Goal: Transaction & Acquisition: Purchase product/service

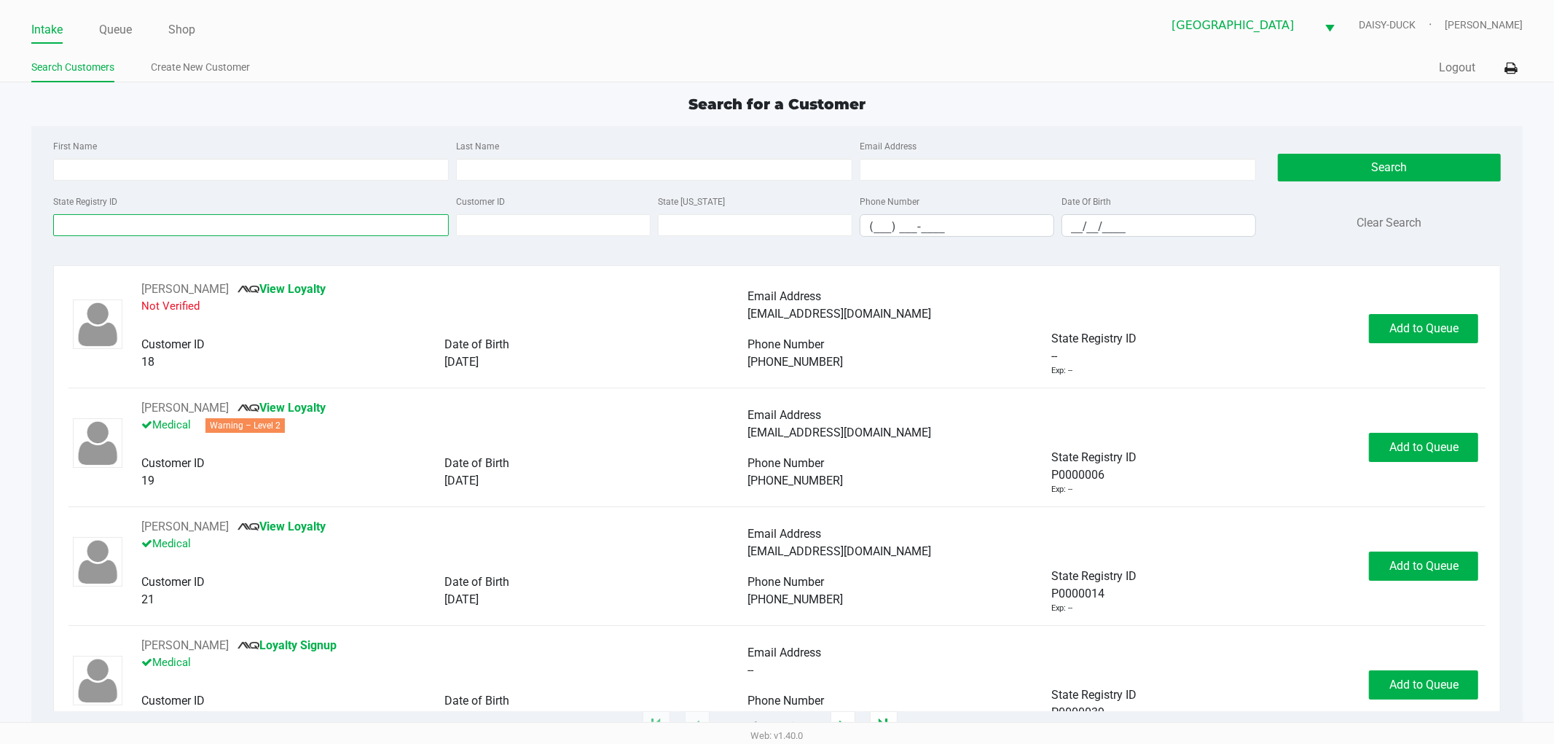
click at [93, 220] on input "State Registry ID" at bounding box center [251, 225] width 396 height 22
type input "p7xk8394"
click at [1336, 171] on button "Search" at bounding box center [1389, 168] width 223 height 28
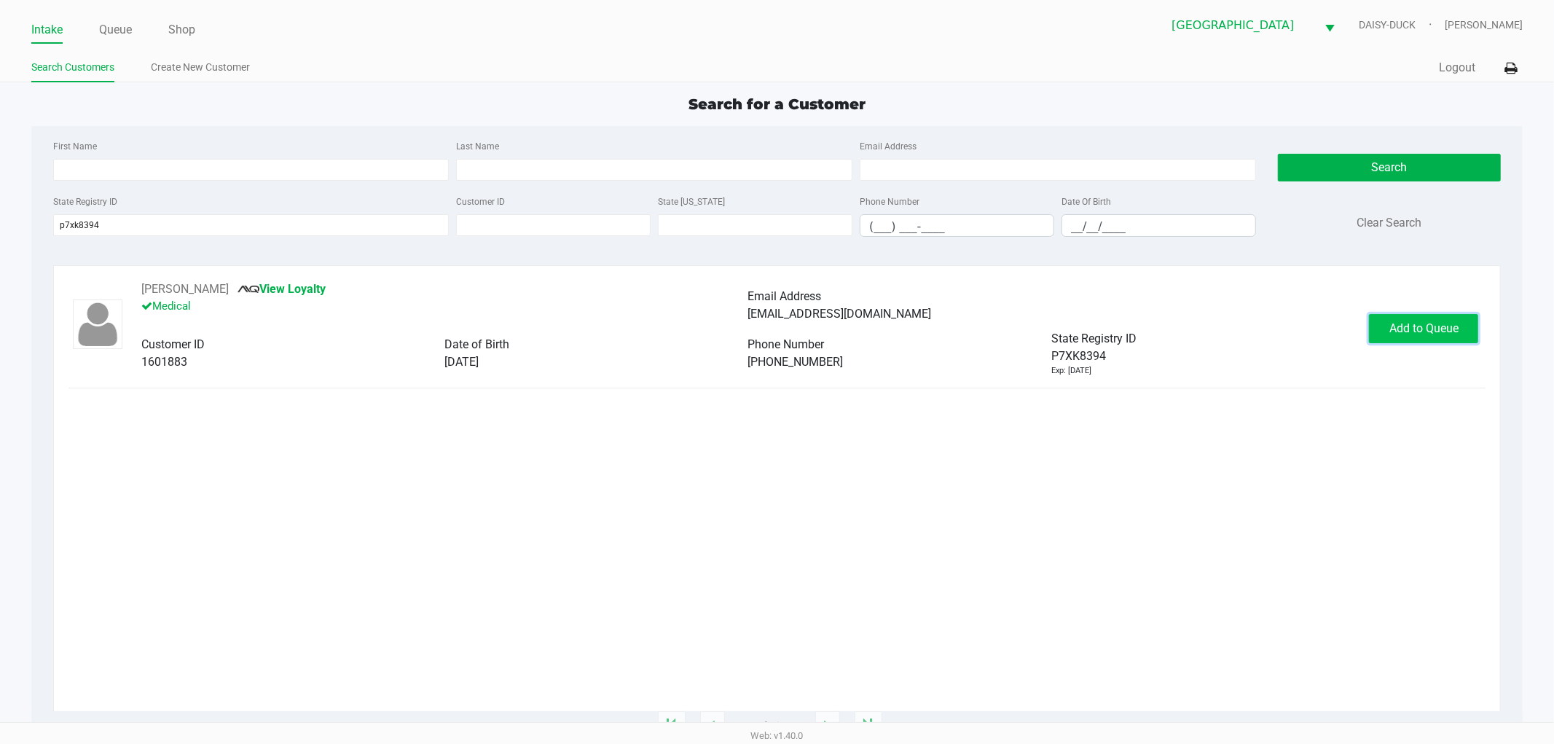
click at [1399, 337] on button "Add to Queue" at bounding box center [1423, 328] width 109 height 29
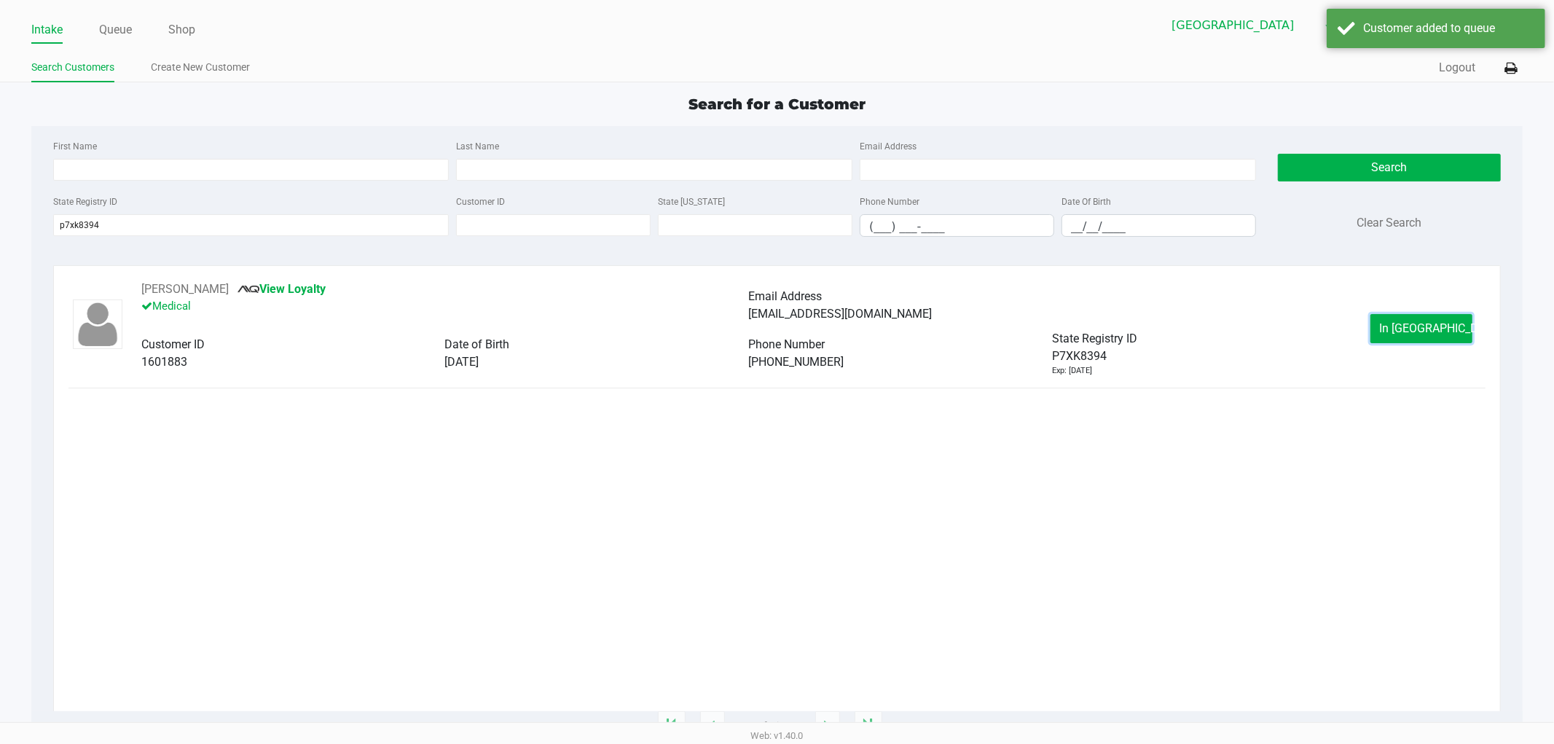
click at [1399, 337] on button "In [GEOGRAPHIC_DATA]" at bounding box center [1422, 328] width 102 height 29
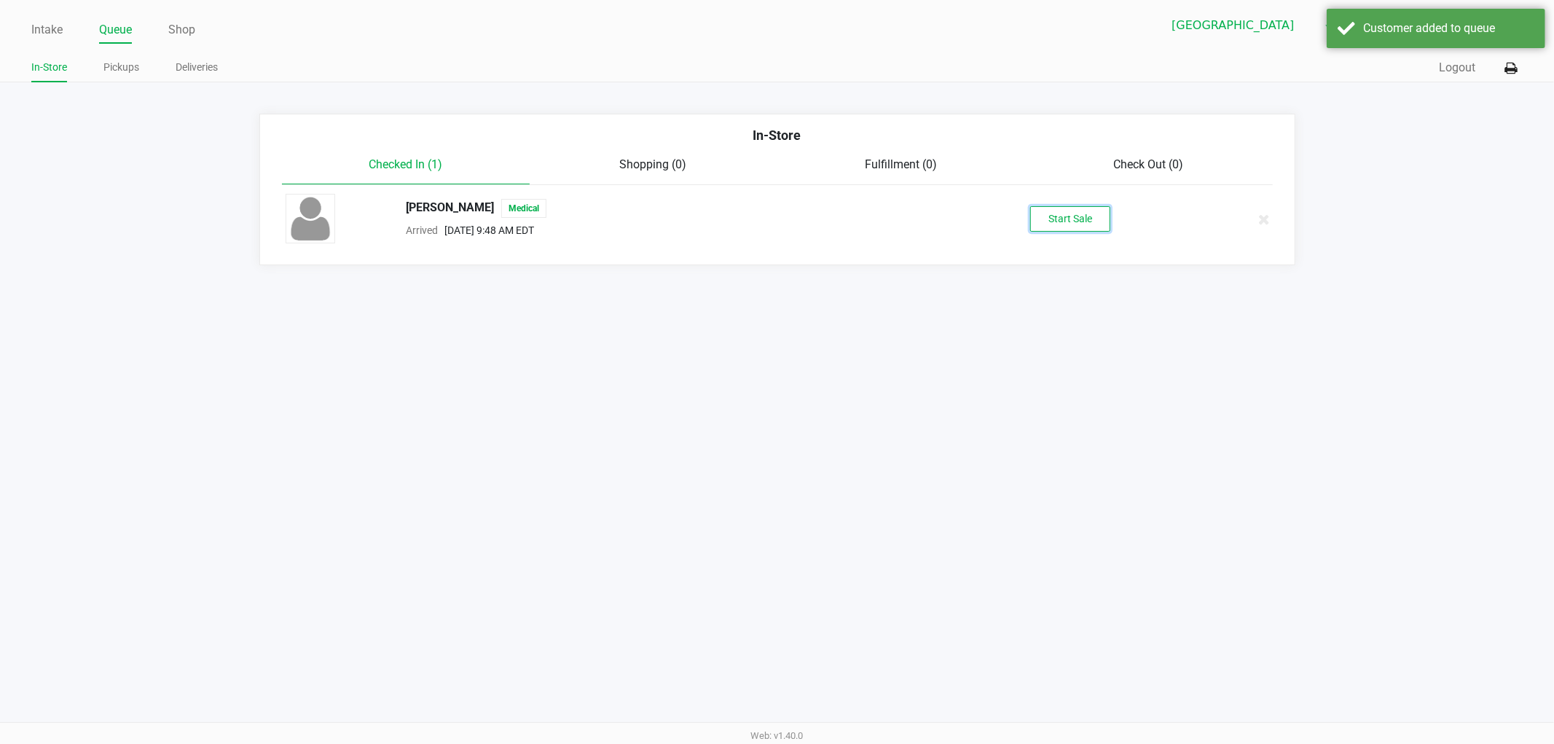
drag, startPoint x: 1088, startPoint y: 223, endPoint x: 1029, endPoint y: 242, distance: 62.0
click at [1083, 223] on button "Start Sale" at bounding box center [1070, 219] width 80 height 26
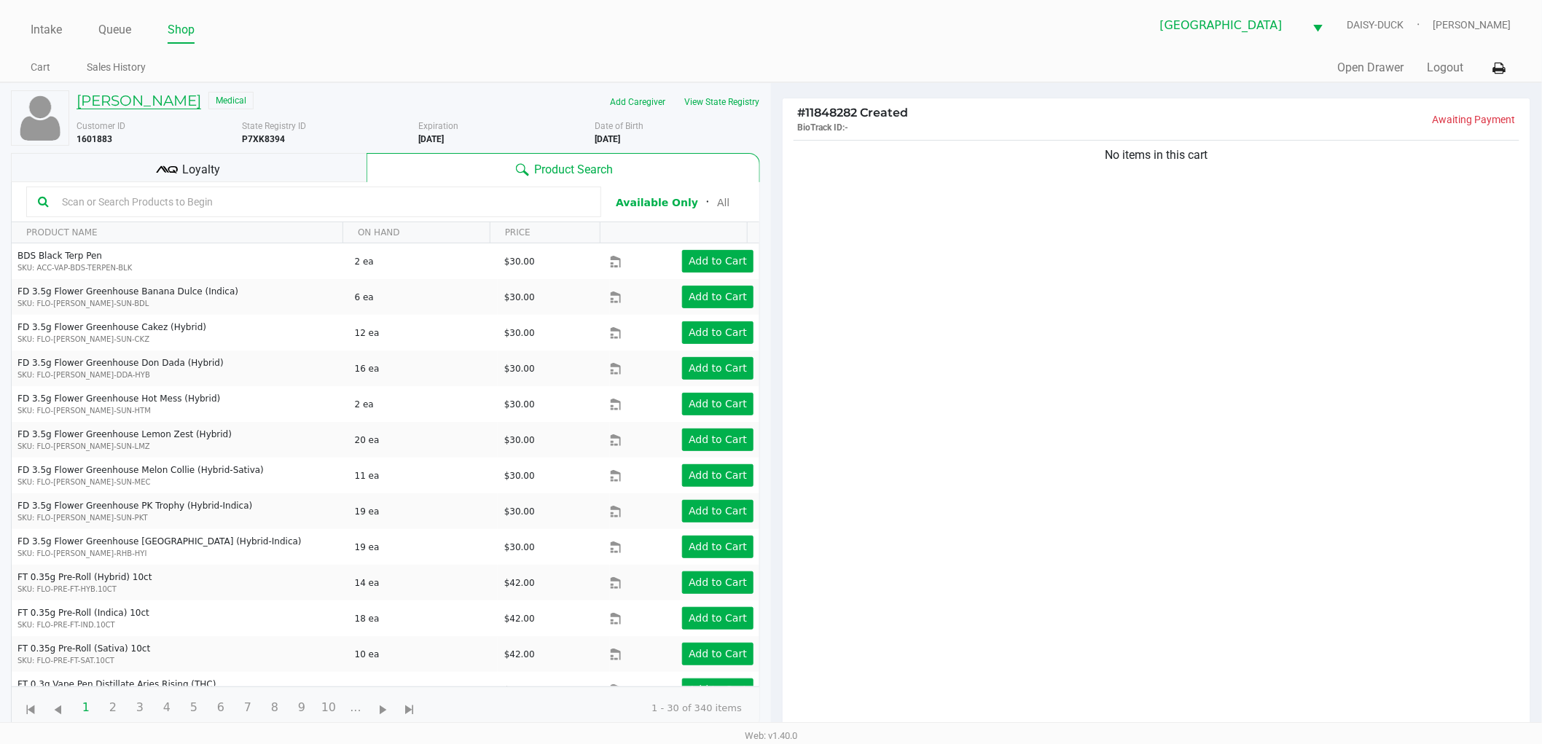
click at [162, 98] on h5 "[PERSON_NAME]" at bounding box center [139, 100] width 125 height 17
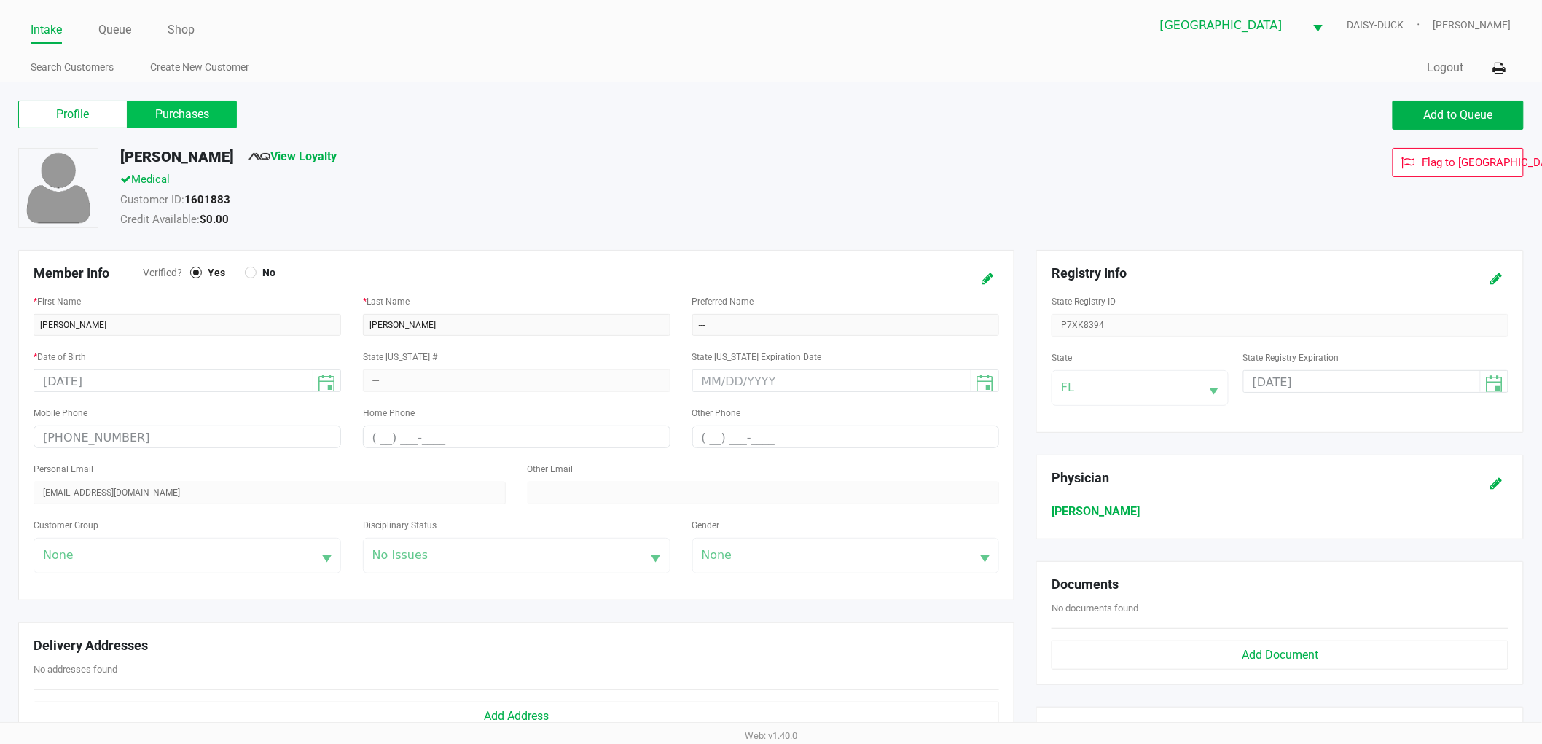
click at [205, 124] on label "Purchases" at bounding box center [182, 115] width 109 height 28
click at [0, 0] on 1 "Purchases" at bounding box center [0, 0] width 0 height 0
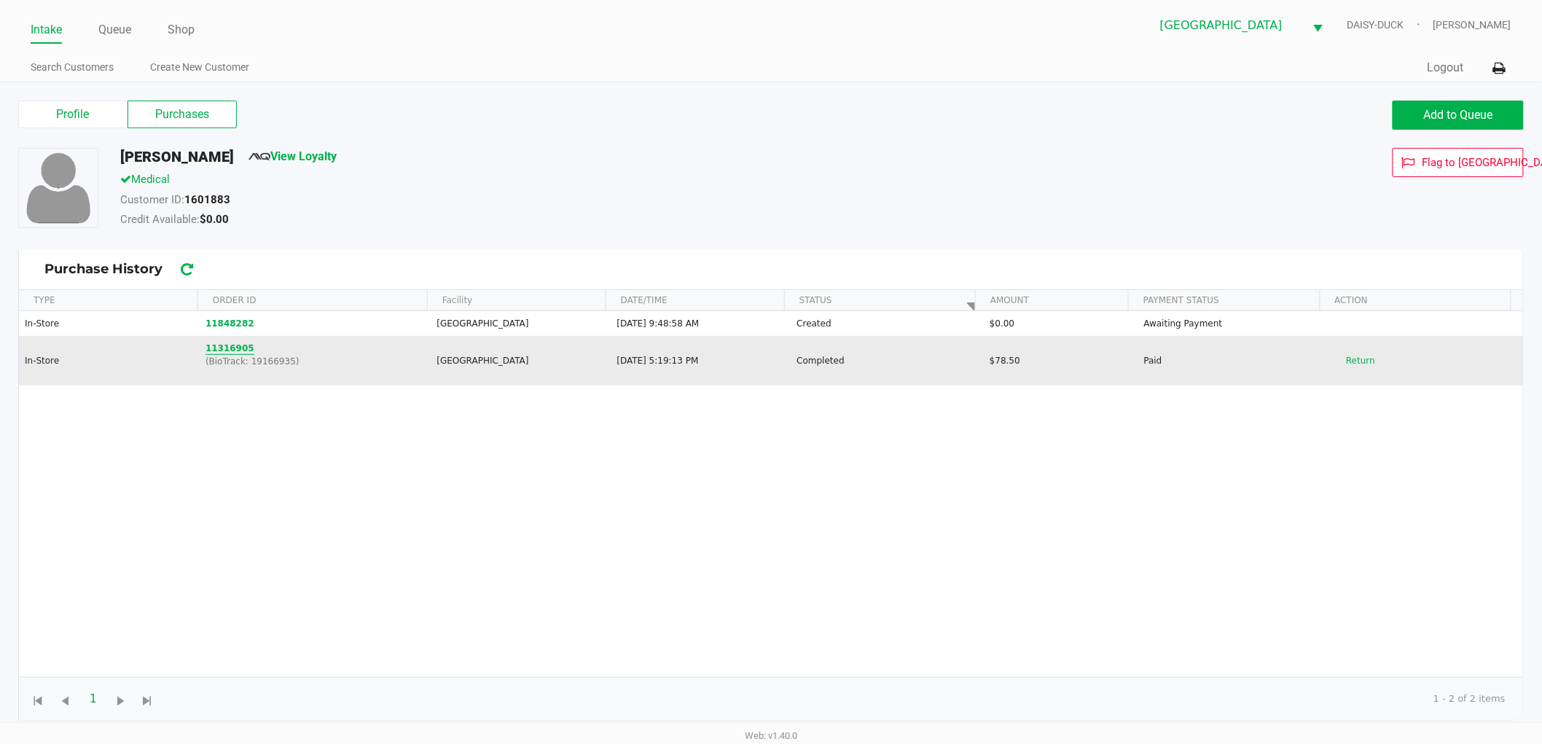
click at [237, 350] on button "11316905" at bounding box center [229, 348] width 49 height 13
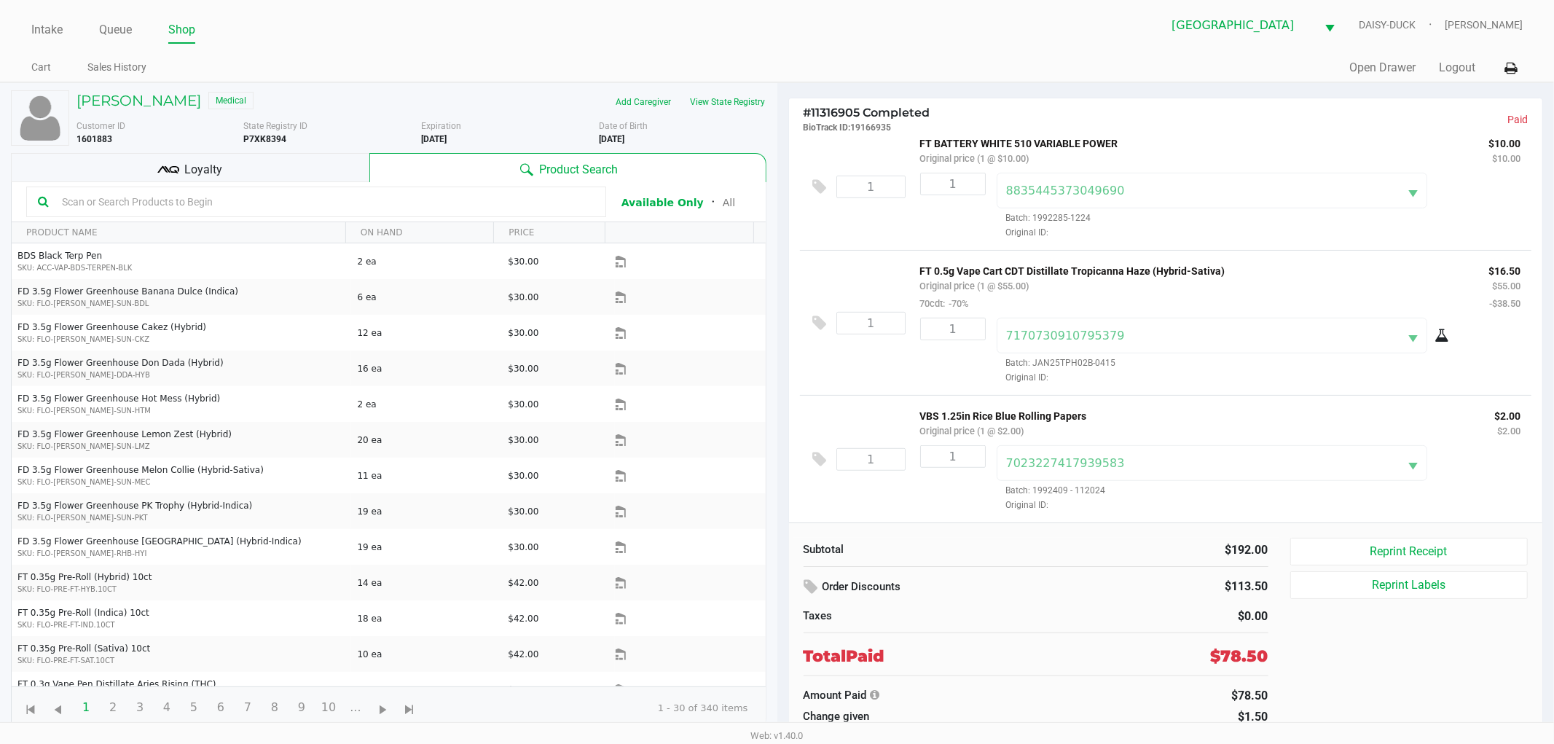
scroll to position [357, 0]
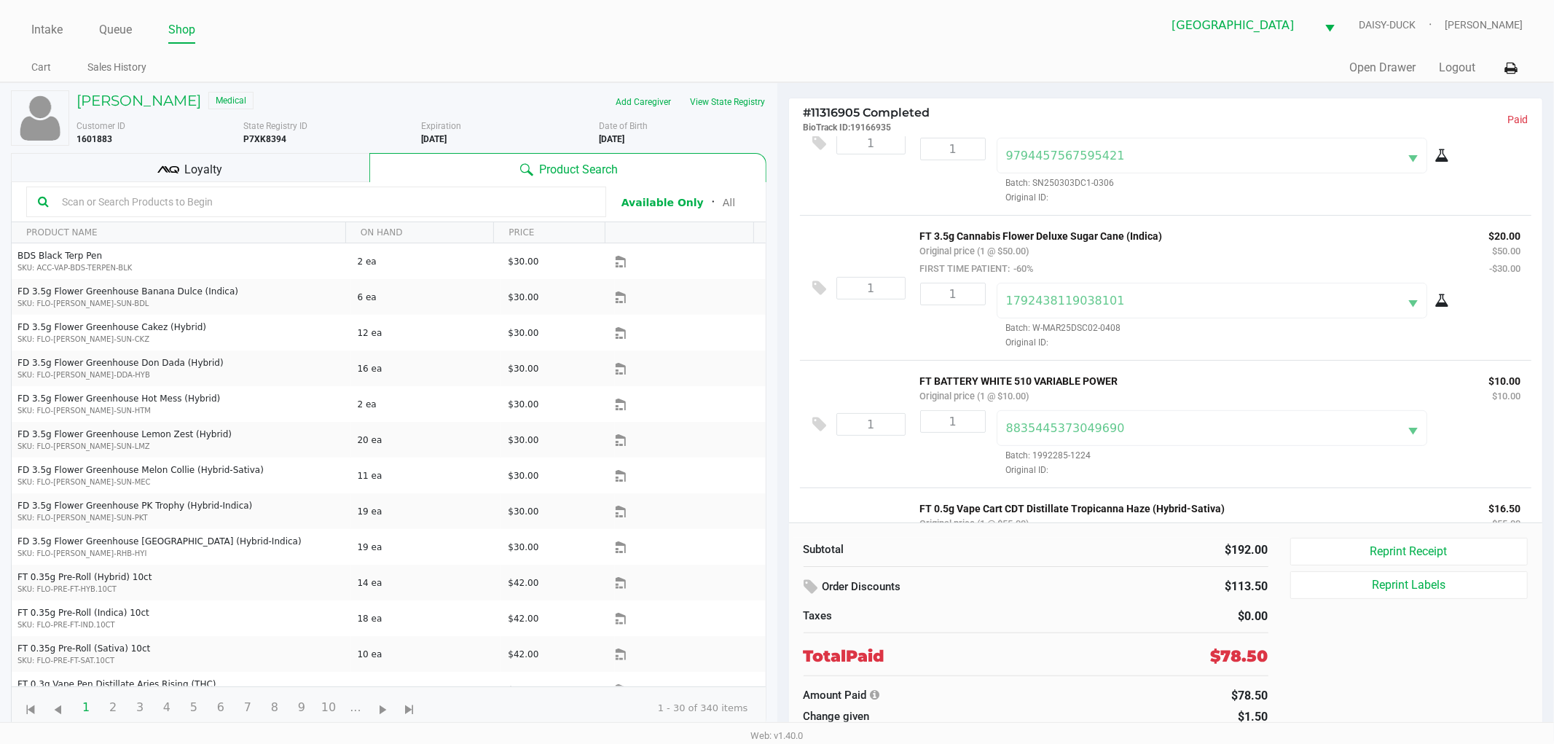
click at [185, 87] on div "[PERSON_NAME] Medical Add Caregiver View State Registry Customer ID 1601883 Sta…" at bounding box center [389, 410] width 756 height 654
click at [182, 96] on h5 "[PERSON_NAME]" at bounding box center [139, 100] width 125 height 17
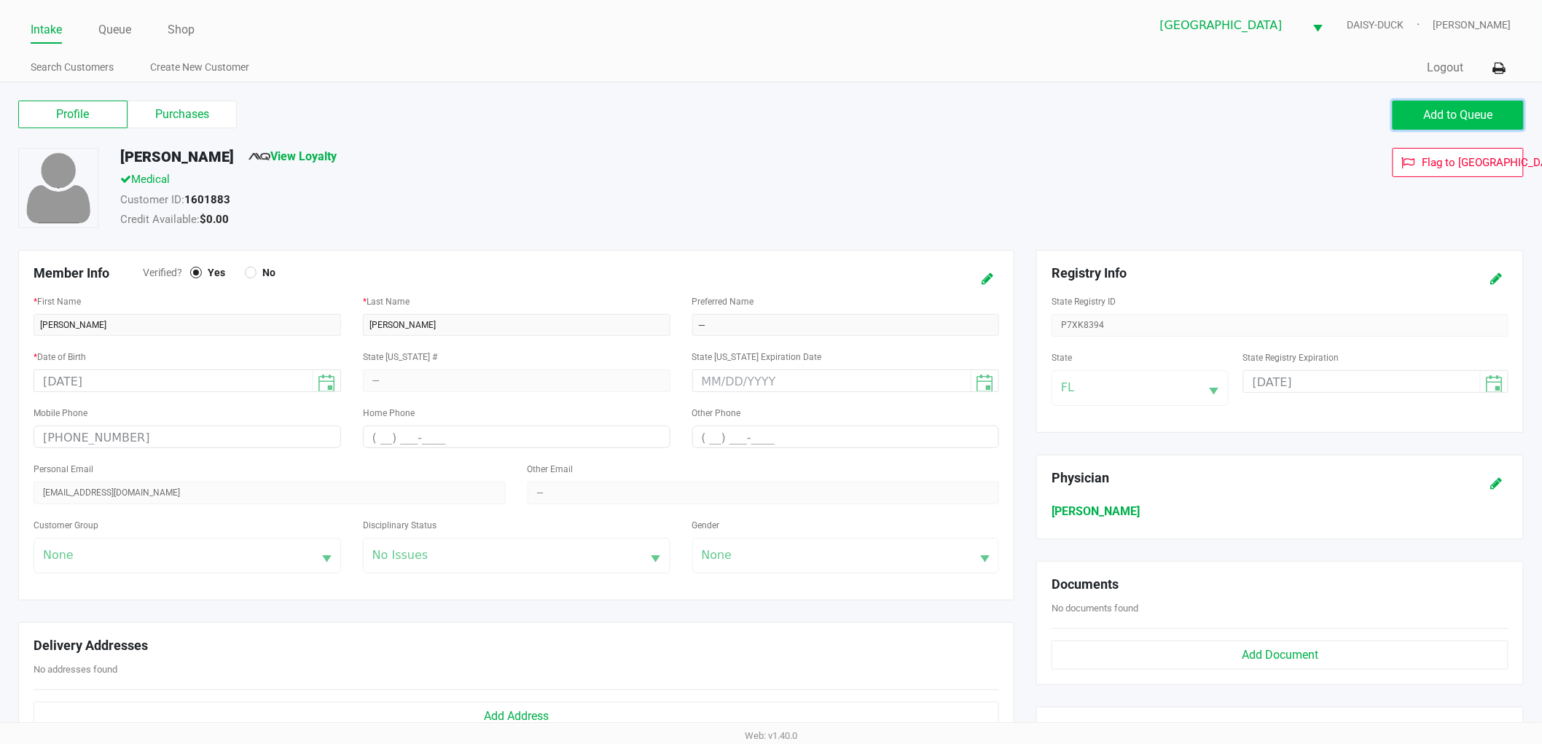
click at [1414, 115] on button "Add to Queue" at bounding box center [1457, 115] width 131 height 29
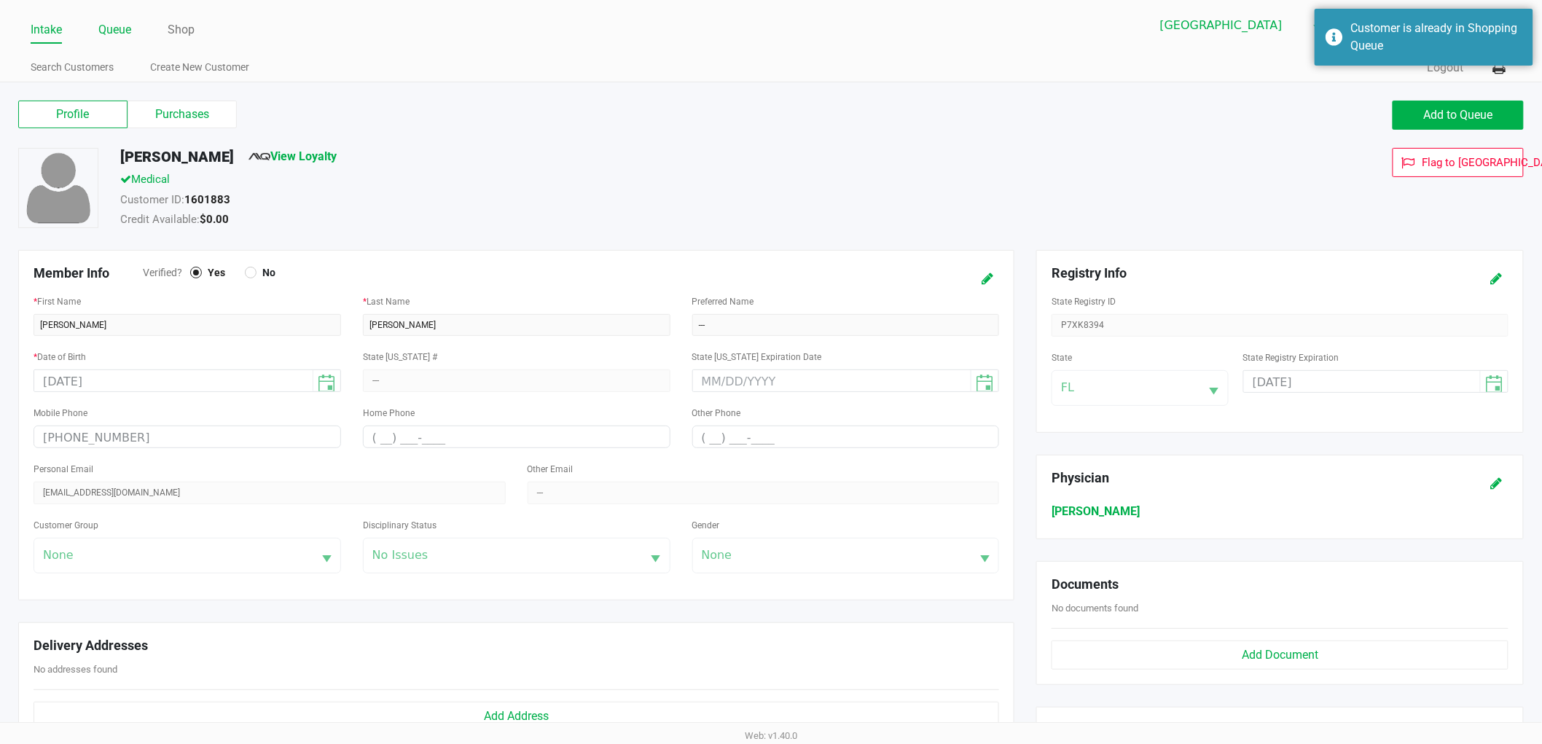
click at [121, 31] on link "Queue" at bounding box center [114, 30] width 33 height 20
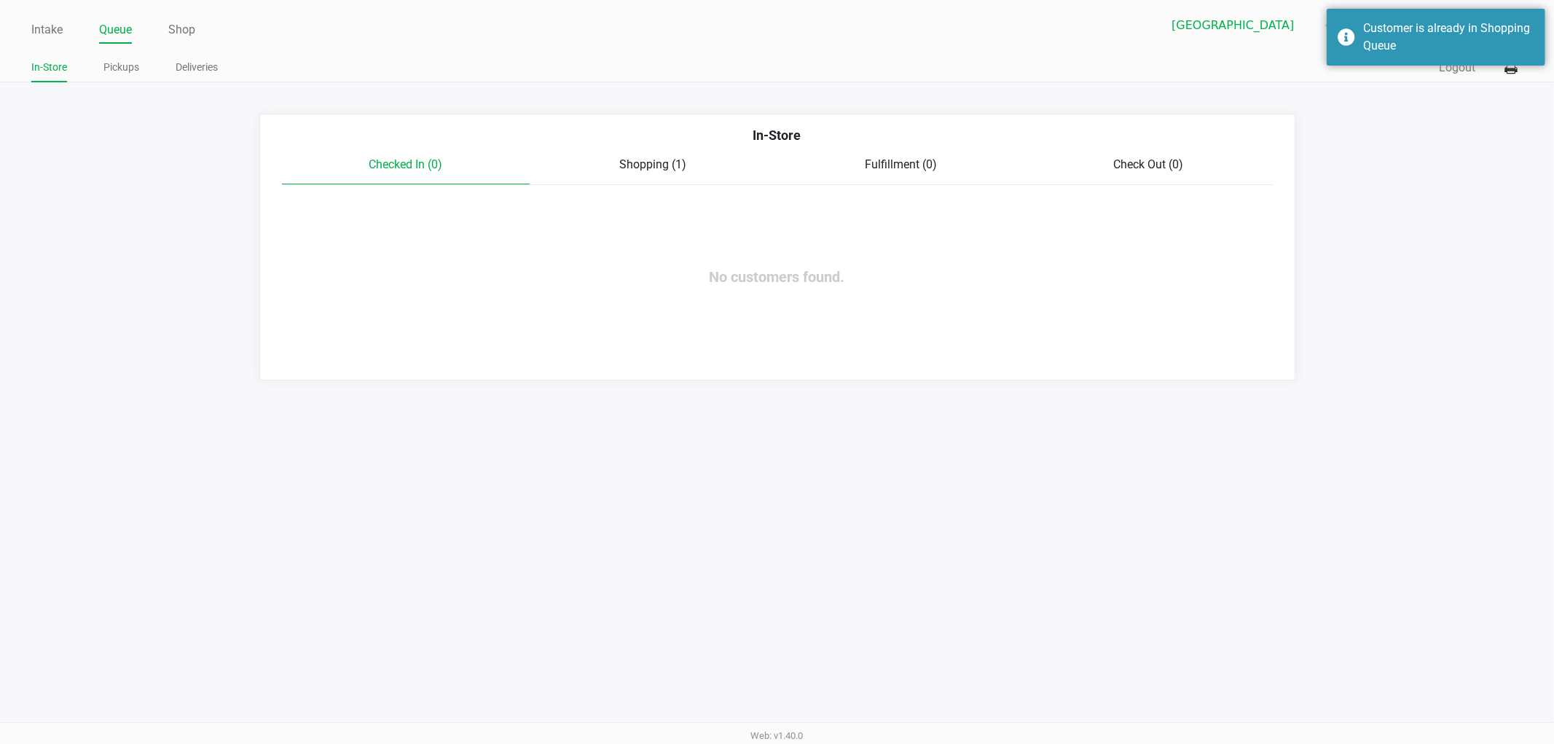
click at [631, 163] on span "Shopping (1)" at bounding box center [653, 164] width 67 height 14
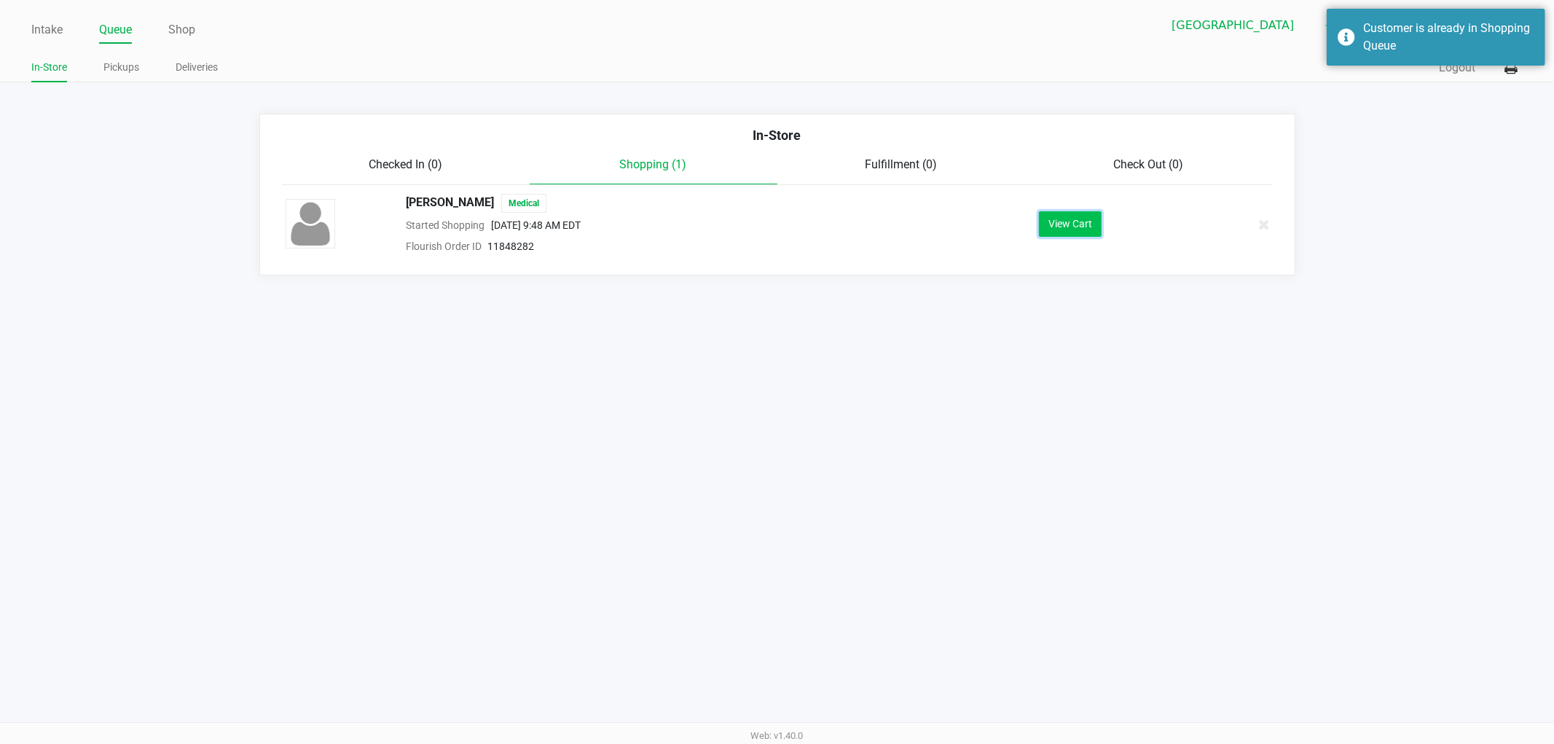
click at [1039, 216] on button "View Cart" at bounding box center [1070, 224] width 63 height 26
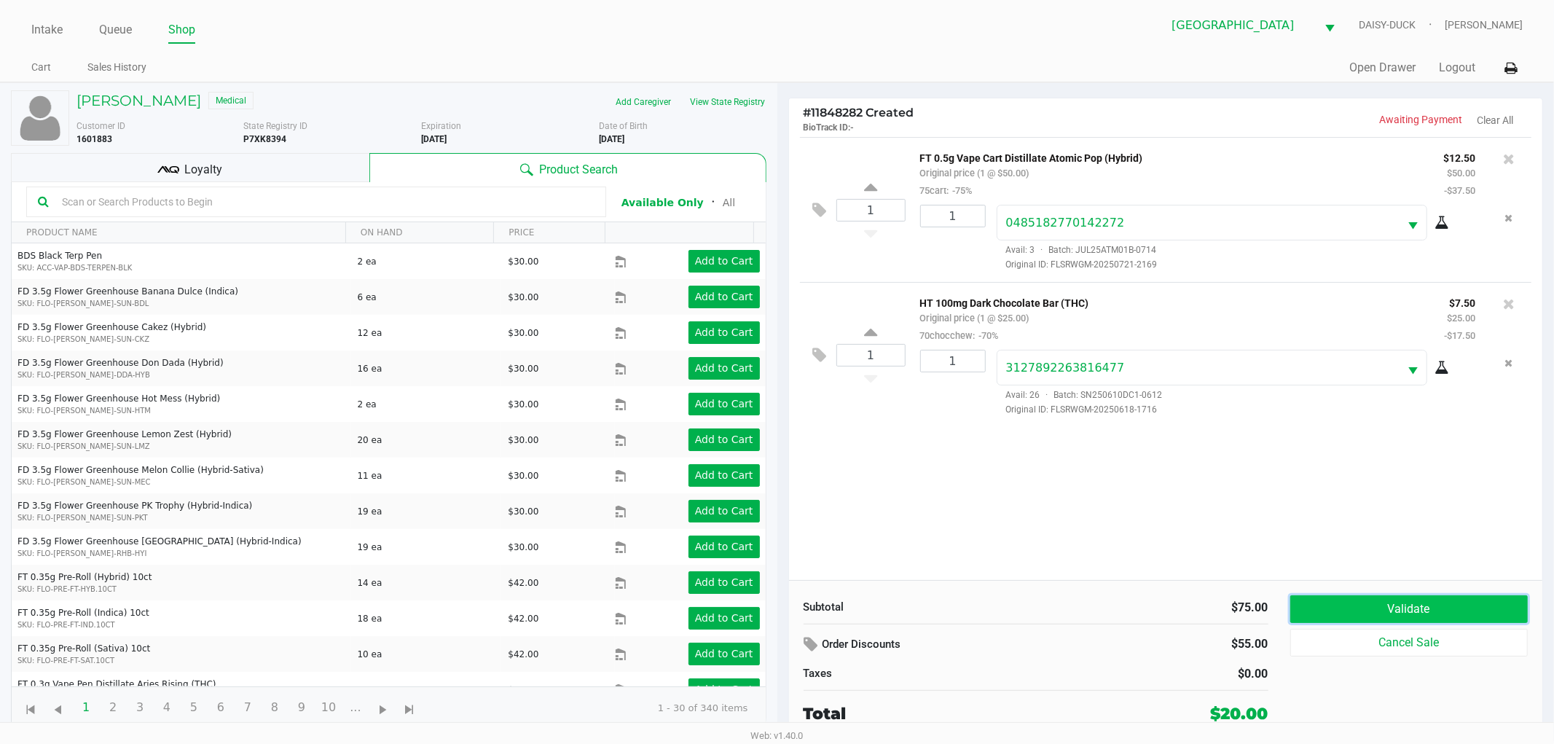
click at [1431, 605] on button "Validate" at bounding box center [1409, 609] width 238 height 28
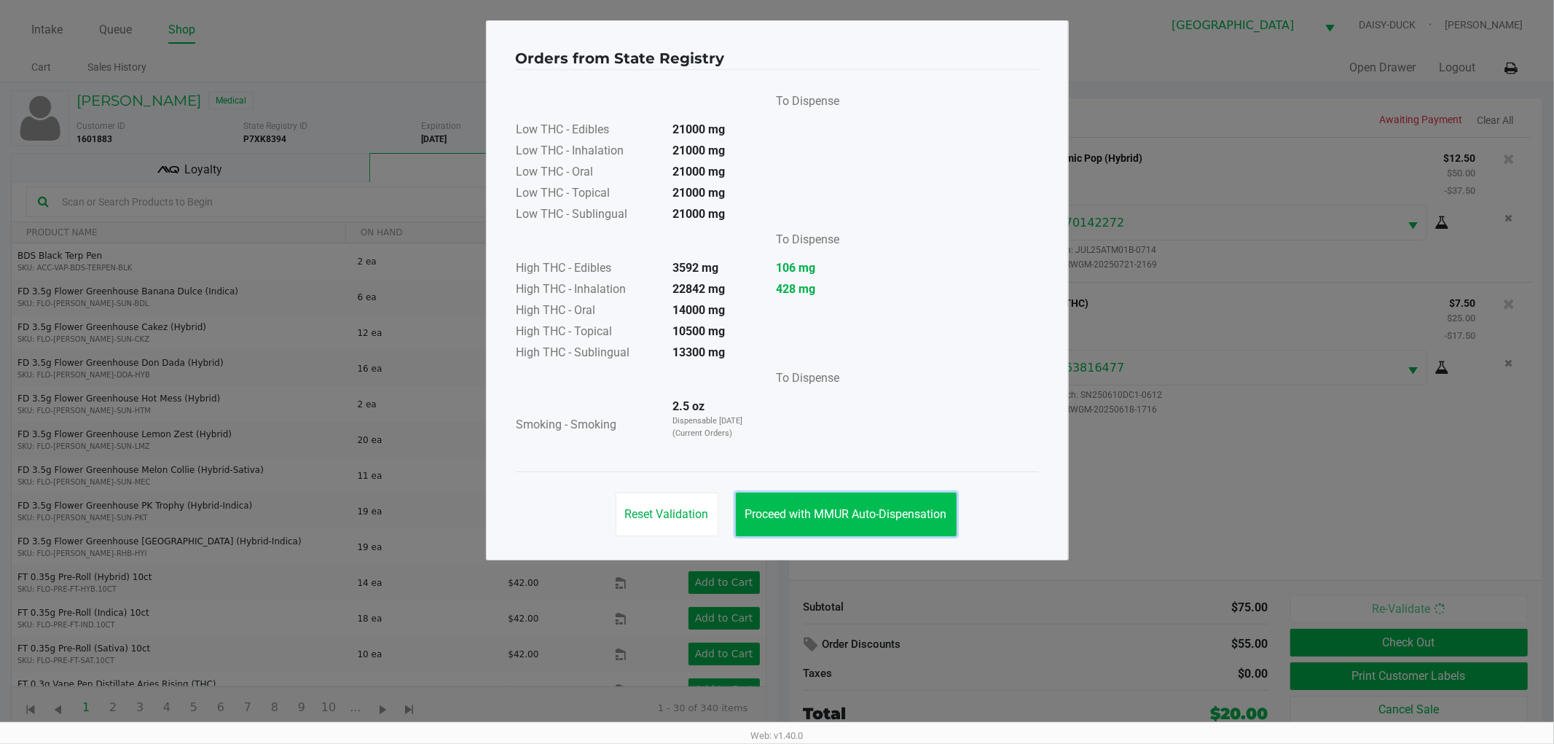
click at [824, 503] on button "Proceed with MMUR Auto-Dispensation" at bounding box center [846, 515] width 221 height 44
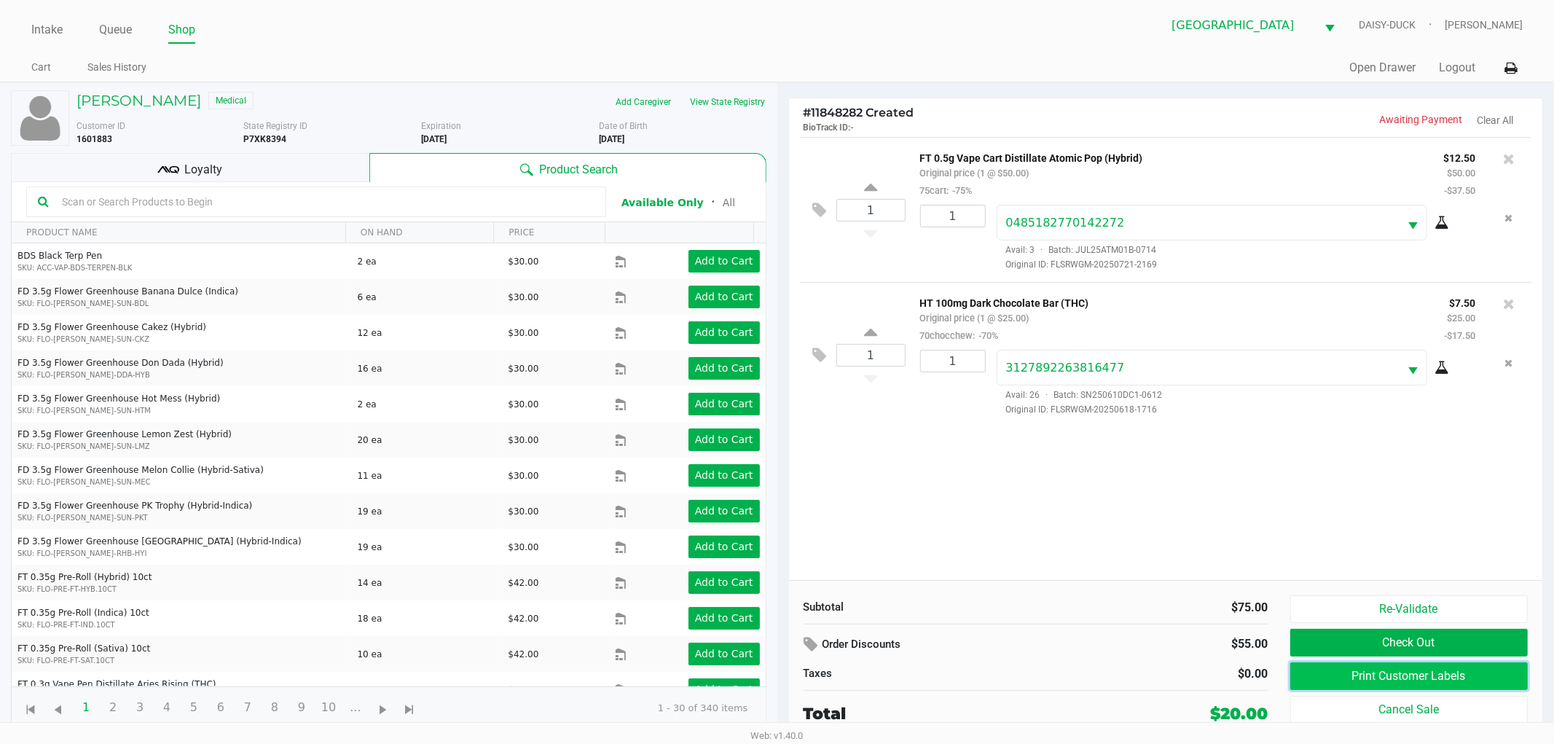
click at [1403, 674] on button "Print Customer Labels" at bounding box center [1409, 676] width 238 height 28
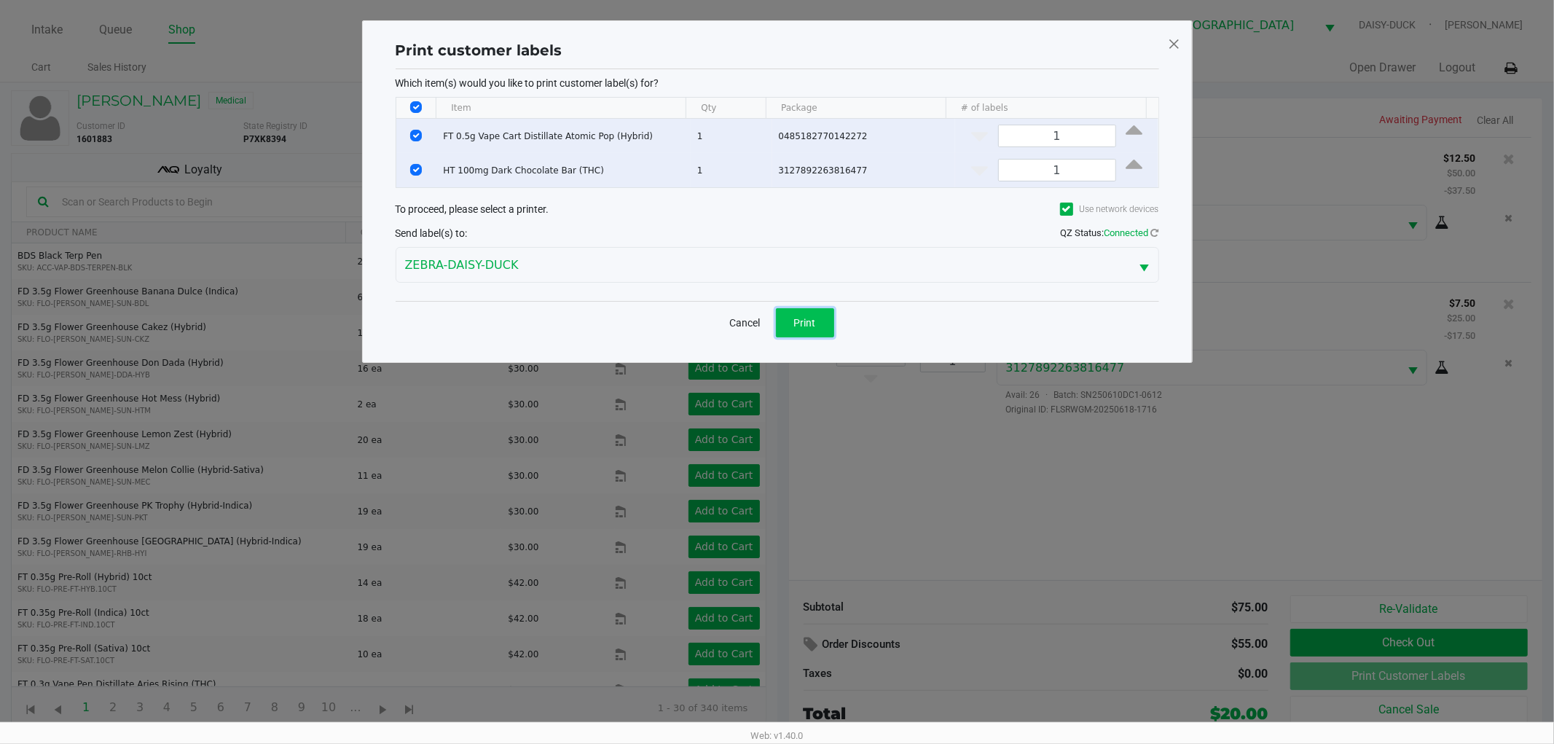
click at [802, 329] on button "Print" at bounding box center [805, 322] width 58 height 29
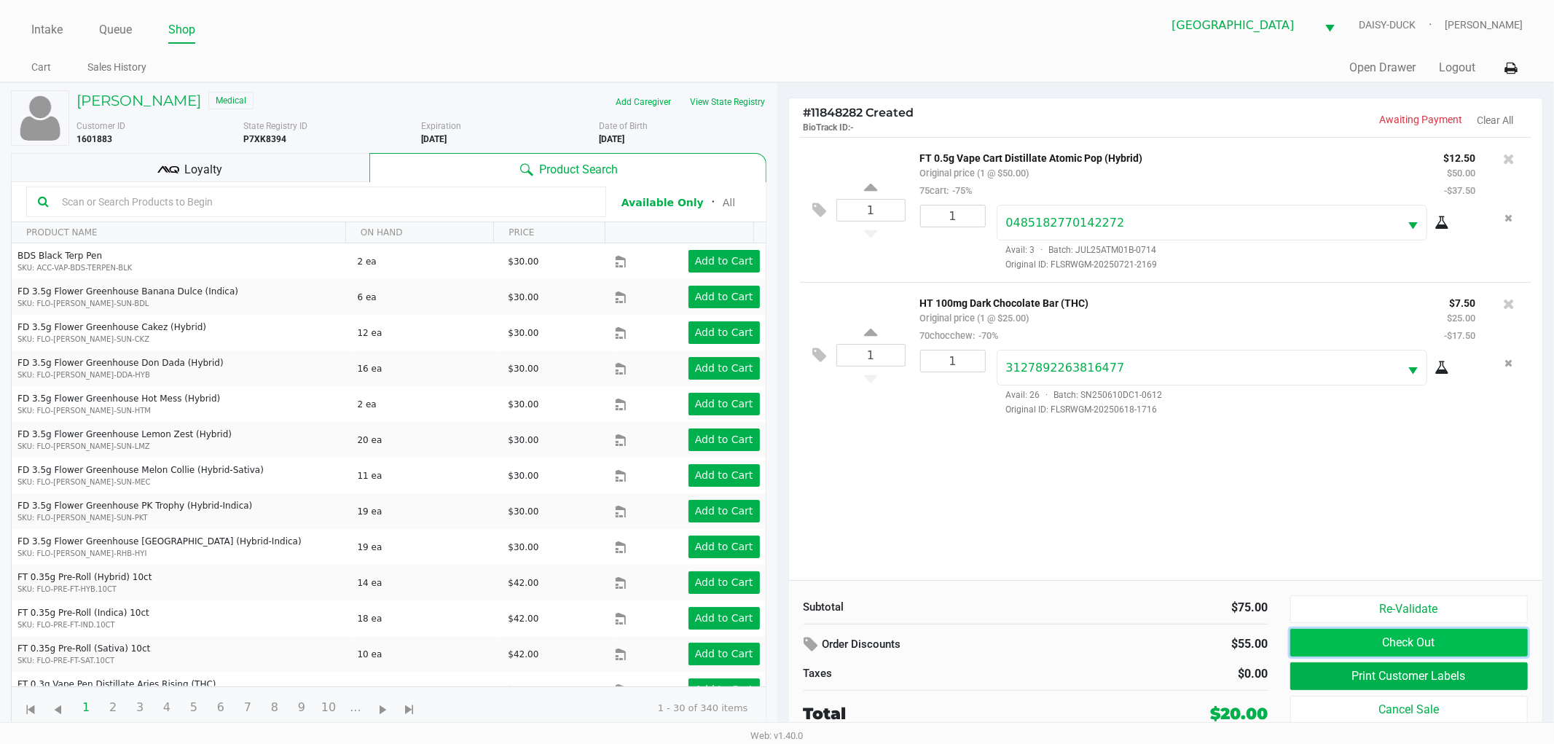
click at [1330, 640] on button "Check Out" at bounding box center [1409, 643] width 238 height 28
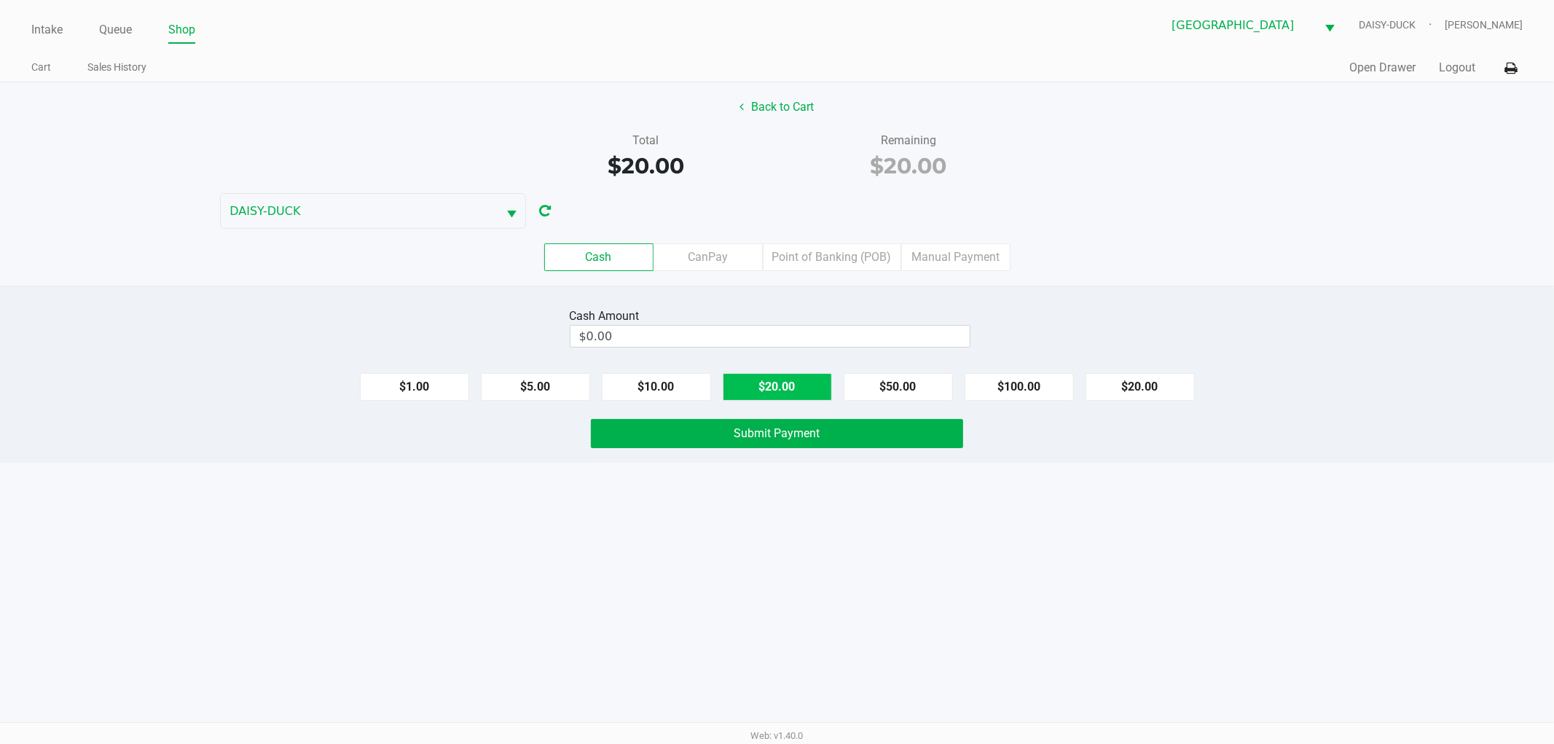
click at [809, 383] on button "$20.00" at bounding box center [777, 387] width 109 height 28
type input "$20.00"
click at [769, 433] on span "Submit Payment" at bounding box center [777, 433] width 86 height 14
